Goal: Information Seeking & Learning: Check status

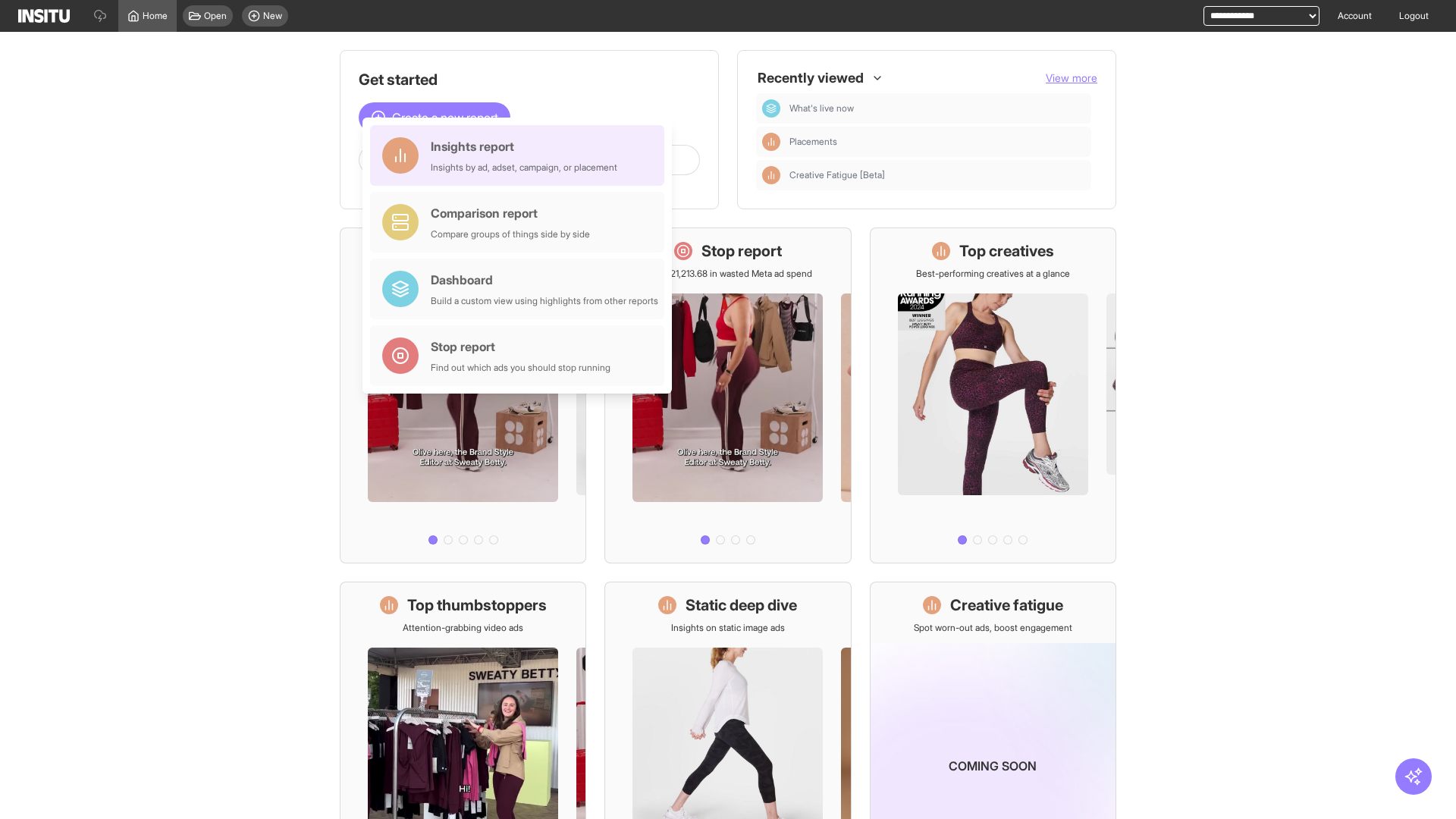
click at [521, 155] on div "Insights report Insights by ad, adset, campaign, or placement" at bounding box center [524, 155] width 187 height 36
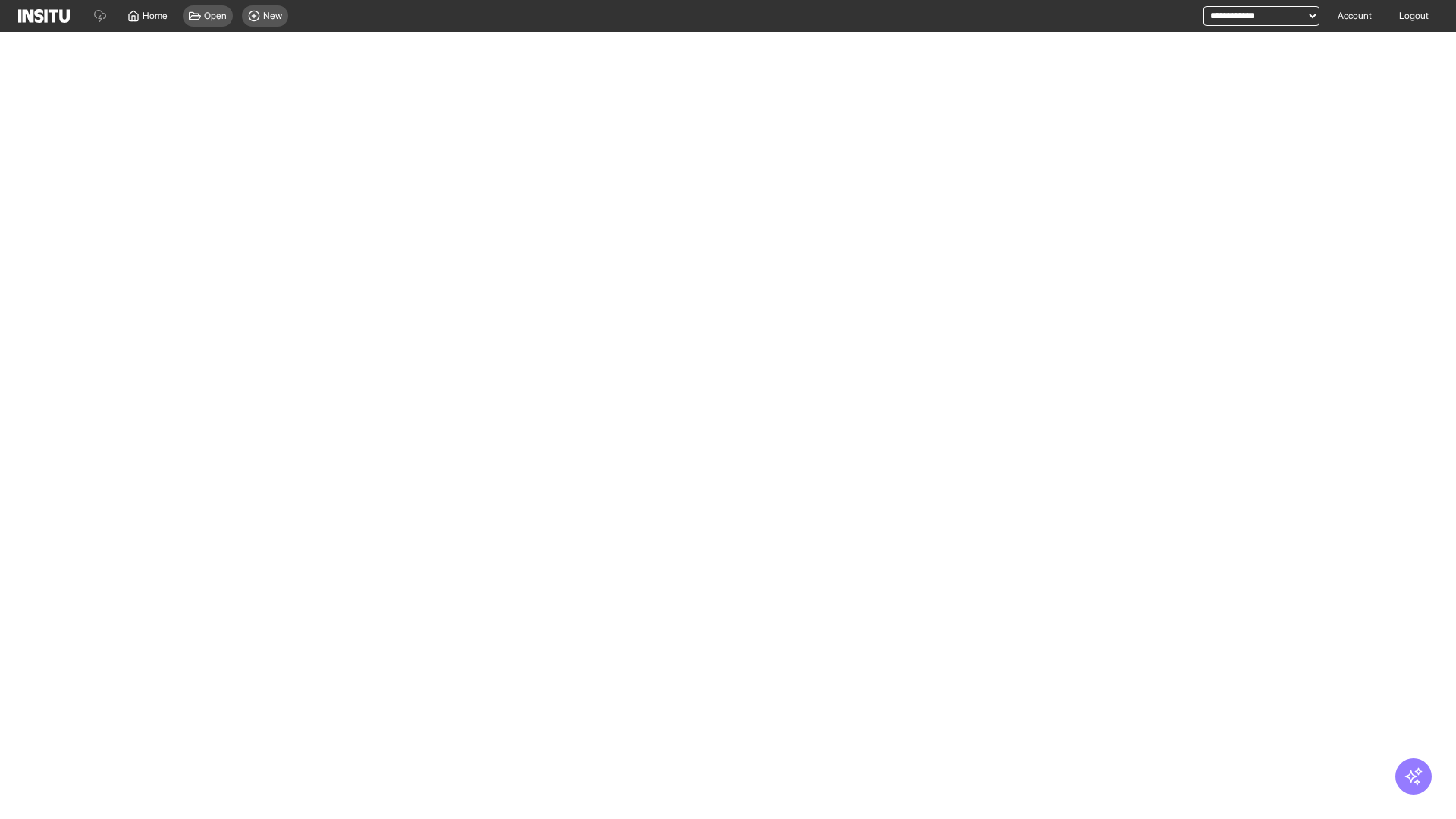
select select "**"
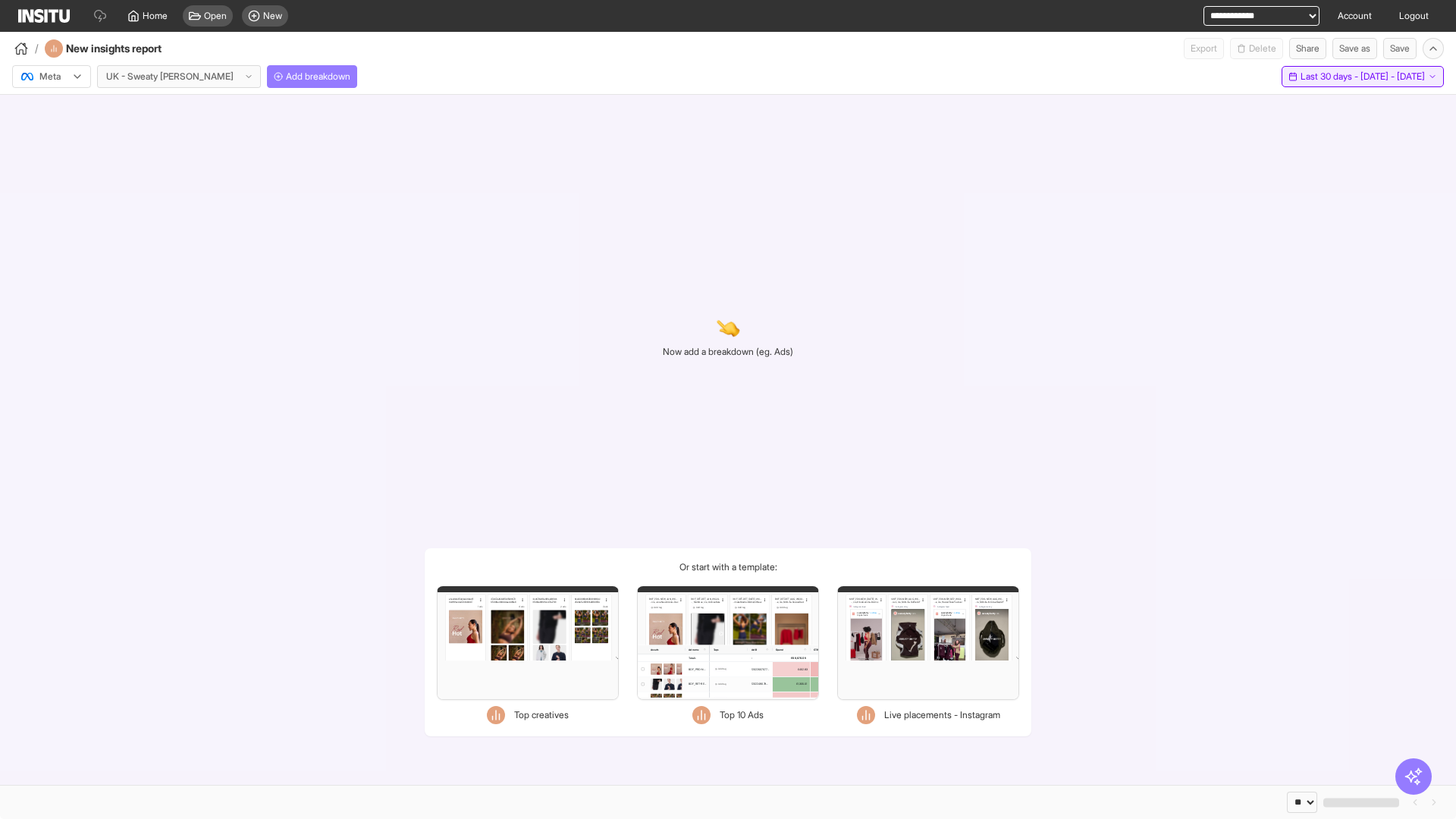
click at [1336, 77] on span "Last 30 days - [DATE] - [DATE]" at bounding box center [1363, 76] width 124 height 12
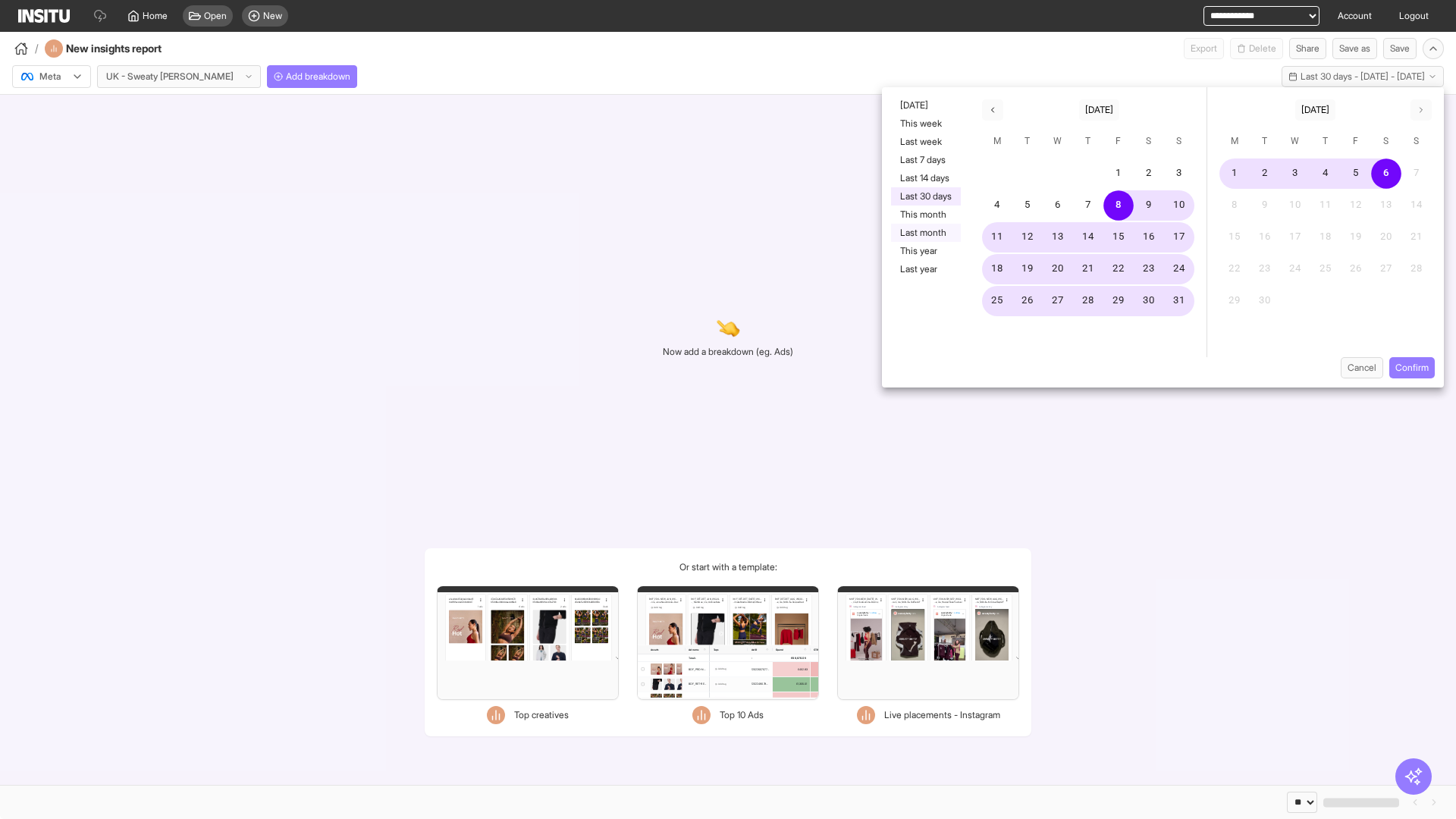
click at [925, 233] on button "Last month" at bounding box center [926, 233] width 70 height 19
